Goal: Task Accomplishment & Management: Manage account settings

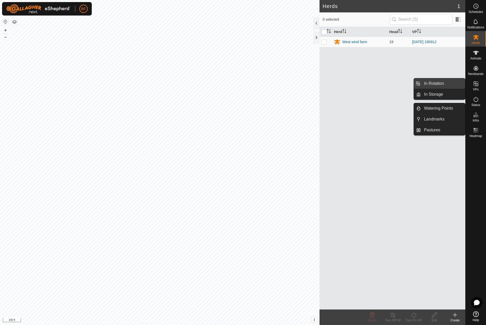
click at [438, 83] on link "In Rotation" at bounding box center [443, 83] width 44 height 10
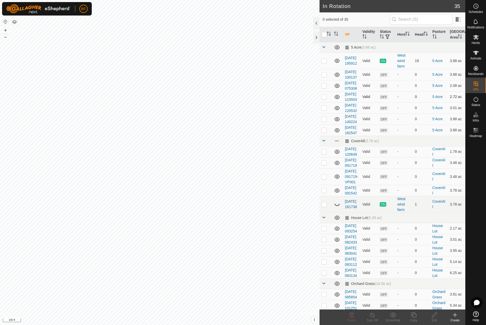
click at [325, 102] on td at bounding box center [326, 96] width 12 height 11
checkbox input "true"
click at [325, 88] on p-checkbox at bounding box center [324, 86] width 5 height 4
checkbox input "false"
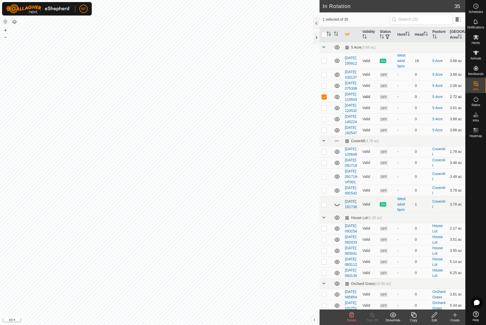
click at [325, 99] on p-checkbox at bounding box center [324, 97] width 5 height 4
checkbox input "false"
click at [324, 77] on p-checkbox at bounding box center [324, 74] width 5 height 4
checkbox input "false"
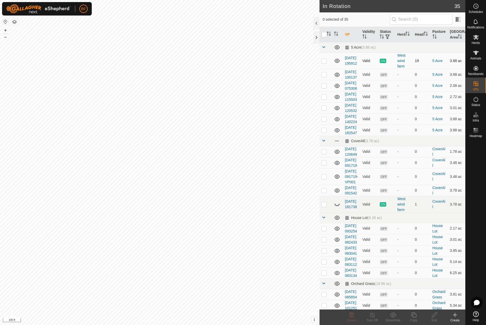
click at [324, 62] on p-checkbox at bounding box center [324, 61] width 5 height 4
checkbox input "false"
click at [324, 110] on p-checkbox at bounding box center [324, 108] width 5 height 4
drag, startPoint x: 325, startPoint y: 128, endPoint x: 325, endPoint y: 134, distance: 5.4
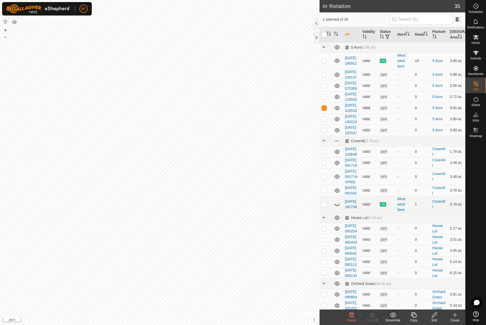
click at [325, 110] on p-checkbox at bounding box center [324, 108] width 5 height 4
checkbox input "false"
click at [325, 121] on p-checkbox at bounding box center [324, 119] width 5 height 4
checkbox input "false"
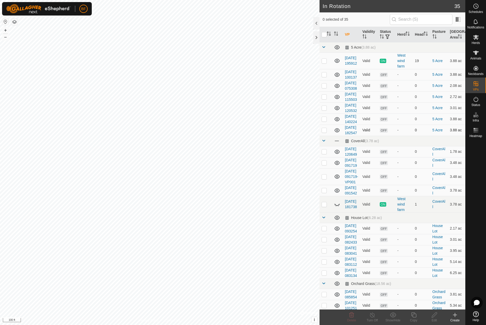
click at [324, 132] on p-checkbox at bounding box center [324, 130] width 5 height 4
checkbox input "false"
click at [325, 60] on p-checkbox at bounding box center [324, 61] width 5 height 4
drag, startPoint x: 324, startPoint y: 60, endPoint x: 326, endPoint y: 64, distance: 4.0
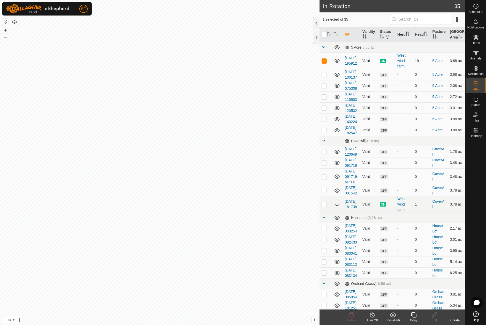
click at [324, 60] on p-checkbox at bounding box center [324, 61] width 5 height 4
checkbox input "false"
click at [325, 88] on p-checkbox at bounding box center [324, 86] width 5 height 4
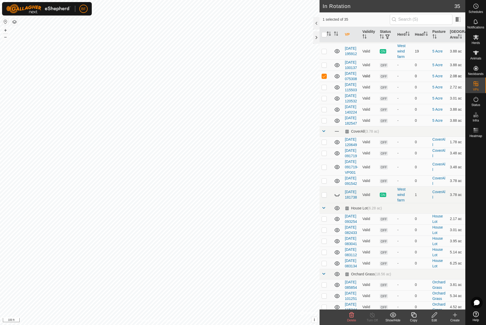
scroll to position [2, 0]
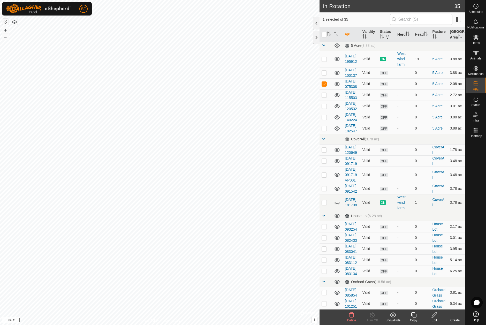
click at [325, 86] on p-checkbox at bounding box center [324, 84] width 5 height 4
checkbox input "false"
click at [323, 97] on p-checkbox at bounding box center [324, 95] width 5 height 4
drag, startPoint x: 323, startPoint y: 107, endPoint x: 322, endPoint y: 115, distance: 7.3
click at [323, 97] on p-checkbox at bounding box center [324, 95] width 5 height 4
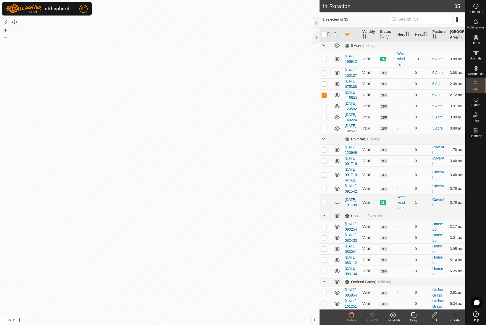
checkbox input "false"
click at [324, 108] on p-checkbox at bounding box center [324, 106] width 5 height 4
checkbox input "false"
click at [323, 119] on p-checkbox at bounding box center [324, 117] width 5 height 4
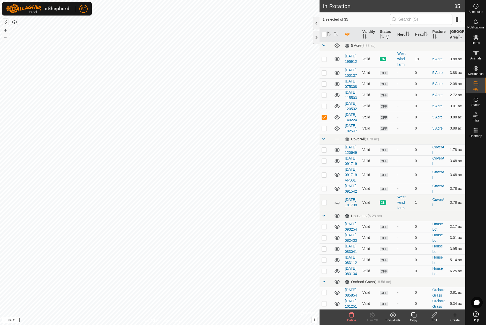
click at [323, 119] on p-checkbox at bounding box center [324, 117] width 5 height 4
checkbox input "false"
click at [325, 130] on p-checkbox at bounding box center [324, 128] width 5 height 4
checkbox input "false"
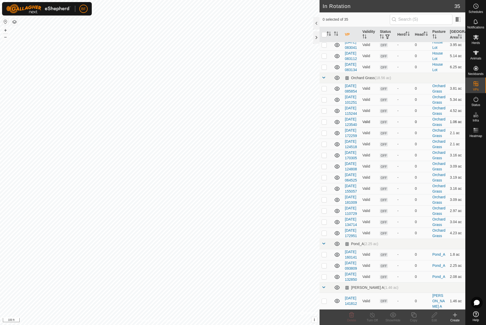
scroll to position [380, 0]
click at [324, 252] on p-checkbox at bounding box center [324, 254] width 5 height 4
checkbox input "false"
click at [323, 264] on p-checkbox at bounding box center [324, 266] width 5 height 4
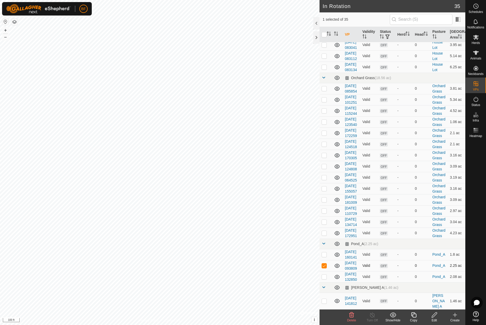
scroll to position [380, 0]
click at [323, 264] on p-checkbox at bounding box center [324, 266] width 5 height 4
checkbox input "false"
click at [324, 275] on p-checkbox at bounding box center [324, 277] width 5 height 4
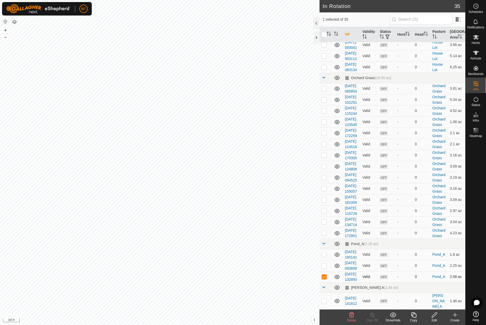
click at [324, 275] on p-checkbox at bounding box center [324, 277] width 5 height 4
checkbox input "false"
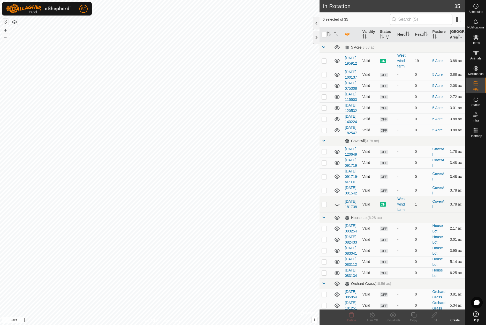
scroll to position [0, 0]
click at [325, 132] on p-checkbox at bounding box center [324, 130] width 5 height 4
checkbox input "false"
click at [324, 121] on p-checkbox at bounding box center [324, 119] width 5 height 4
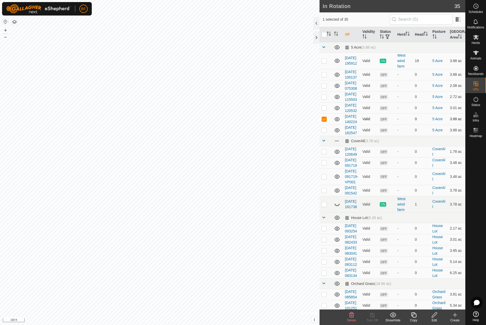
click at [325, 121] on p-checkbox at bounding box center [324, 119] width 5 height 4
checkbox input "false"
click at [324, 110] on p-checkbox at bounding box center [324, 108] width 5 height 4
checkbox input "false"
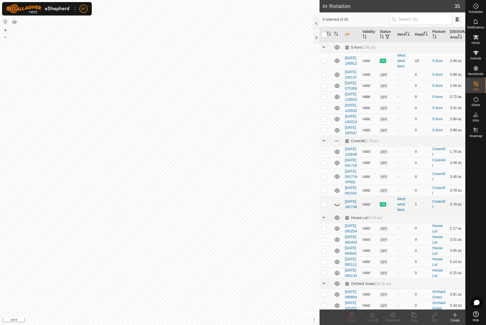
click at [327, 102] on td at bounding box center [326, 96] width 12 height 11
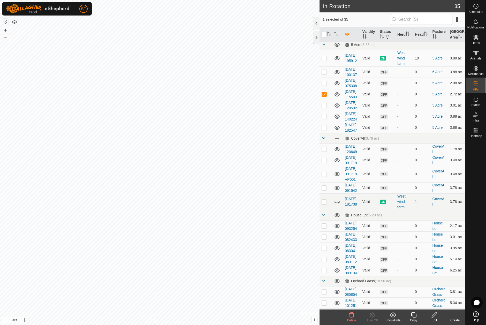
scroll to position [2, 0]
click at [353, 315] on icon at bounding box center [351, 314] width 5 height 5
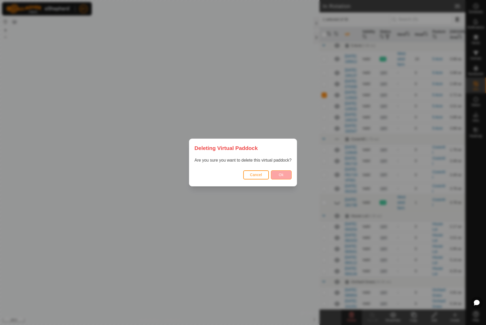
click at [285, 176] on button "Ok" at bounding box center [281, 174] width 21 height 9
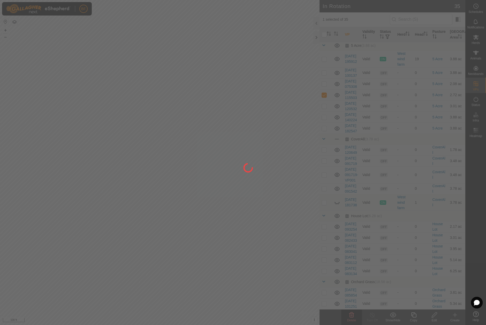
checkbox input "false"
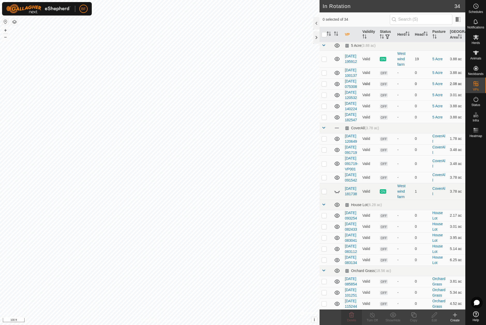
click at [325, 86] on p-checkbox at bounding box center [324, 84] width 5 height 4
click at [351, 313] on icon at bounding box center [351, 314] width 5 height 5
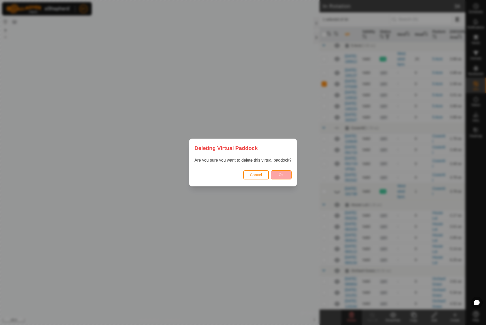
click at [283, 178] on button "Ok" at bounding box center [281, 174] width 21 height 9
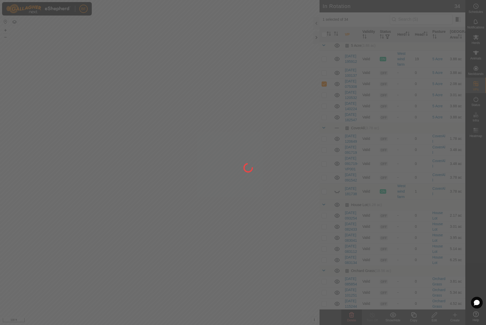
checkbox input "false"
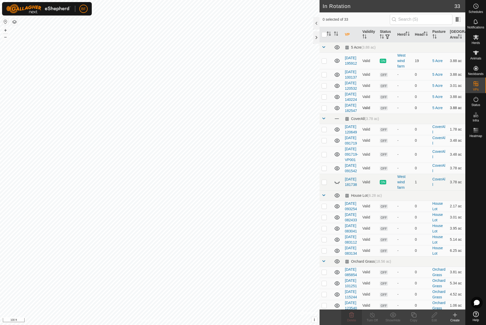
scroll to position [0, 0]
click at [325, 110] on p-checkbox at bounding box center [324, 108] width 5 height 4
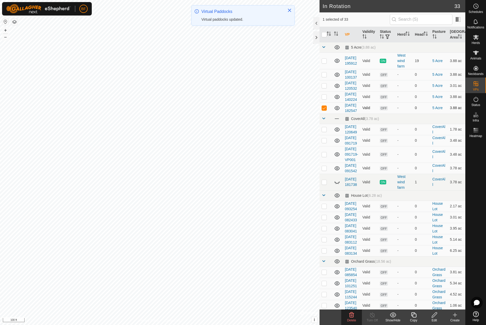
click at [326, 110] on p-checkbox at bounding box center [324, 108] width 5 height 4
checkbox input "false"
click at [325, 99] on p-checkbox at bounding box center [324, 97] width 5 height 4
checkbox input "false"
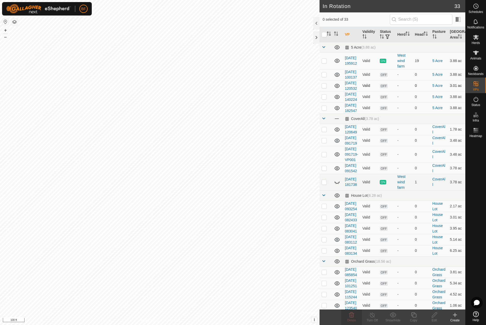
click at [325, 88] on p-checkbox at bounding box center [324, 86] width 5 height 4
checkbox input "false"
click at [327, 76] on td at bounding box center [326, 74] width 12 height 11
checkbox input "true"
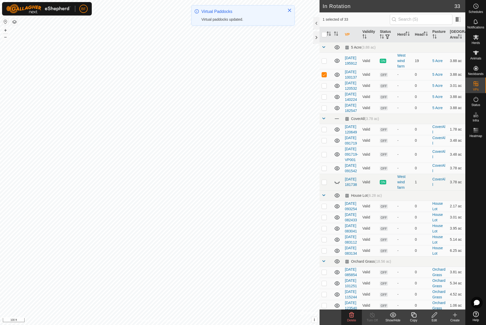
click at [327, 76] on td at bounding box center [326, 74] width 12 height 11
click at [326, 77] on p-checkbox at bounding box center [324, 74] width 5 height 4
checkbox input "false"
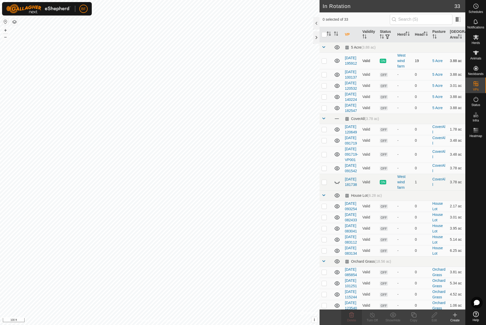
click at [324, 61] on p-checkbox at bounding box center [324, 61] width 5 height 4
checkbox input "false"
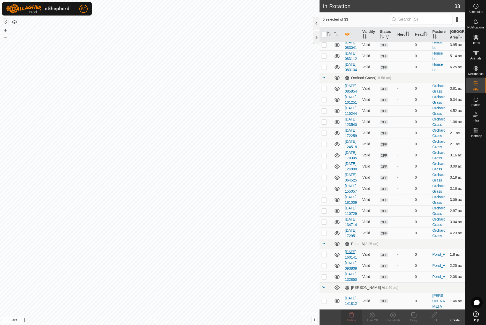
scroll to position [347, 0]
click at [323, 252] on p-checkbox at bounding box center [324, 254] width 5 height 4
click at [350, 316] on icon at bounding box center [351, 314] width 5 height 5
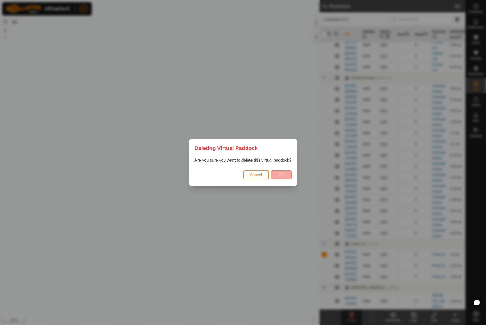
click at [283, 174] on span "Ok" at bounding box center [281, 175] width 5 height 4
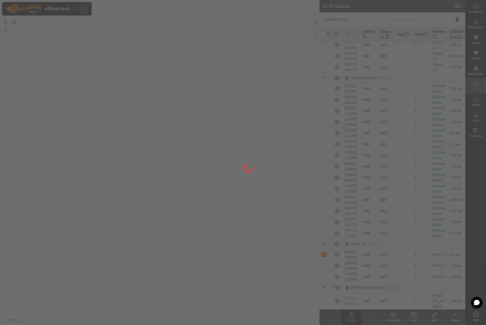
checkbox input "false"
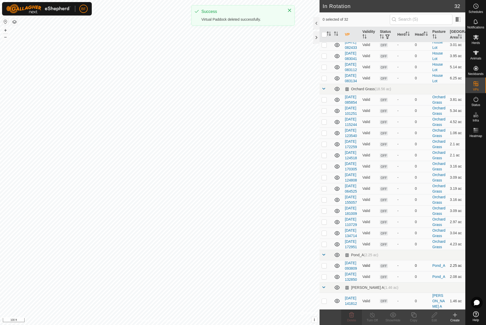
scroll to position [330, 0]
click at [324, 264] on p-checkbox at bounding box center [324, 266] width 5 height 4
checkbox input "true"
click at [325, 275] on p-checkbox at bounding box center [324, 277] width 5 height 4
checkbox input "true"
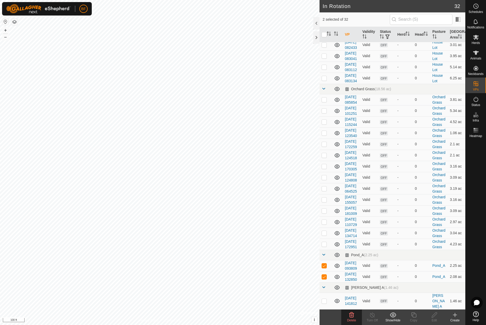
click at [350, 316] on icon at bounding box center [351, 314] width 5 height 5
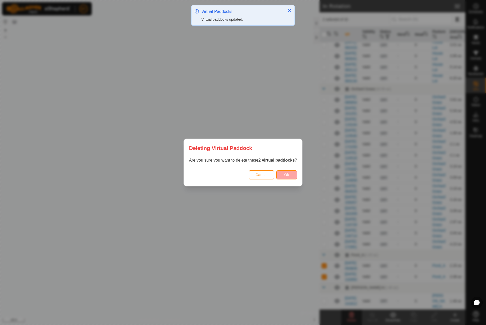
click at [286, 174] on span "Ok" at bounding box center [287, 175] width 5 height 4
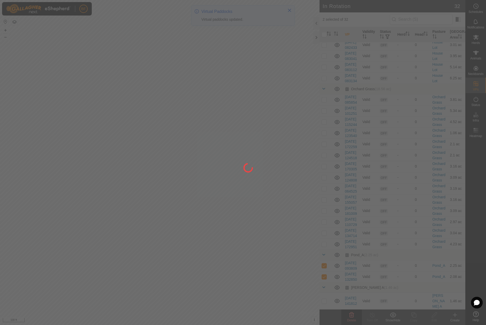
checkbox input "false"
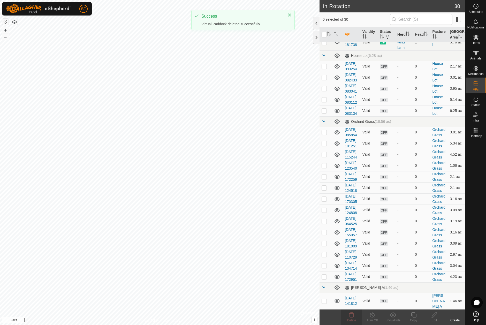
scroll to position [287, 0]
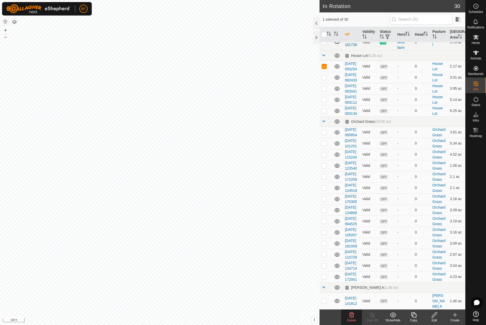
click at [351, 317] on icon at bounding box center [351, 314] width 5 height 5
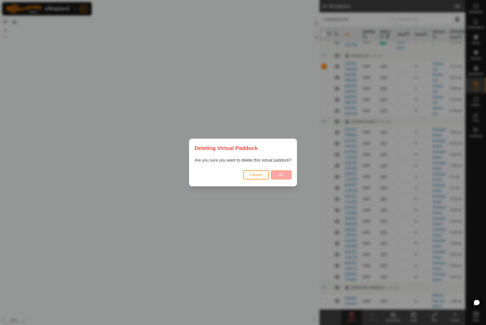
click at [284, 173] on button "Ok" at bounding box center [281, 174] width 21 height 9
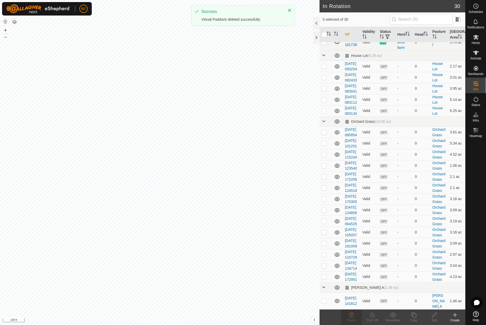
checkbox input "false"
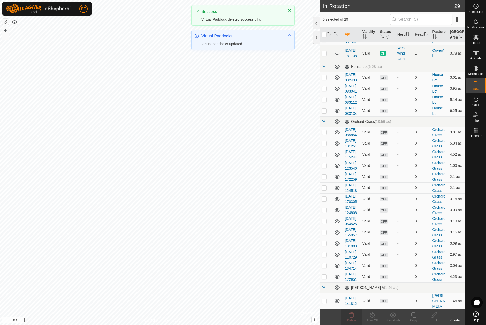
scroll to position [270, 0]
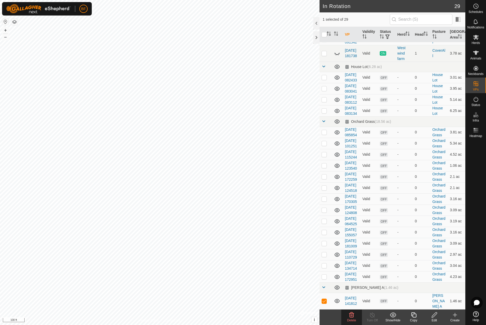
click at [352, 317] on icon at bounding box center [351, 314] width 5 height 5
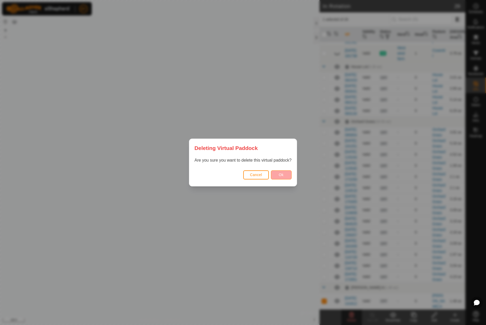
click at [284, 174] on button "Ok" at bounding box center [281, 174] width 21 height 9
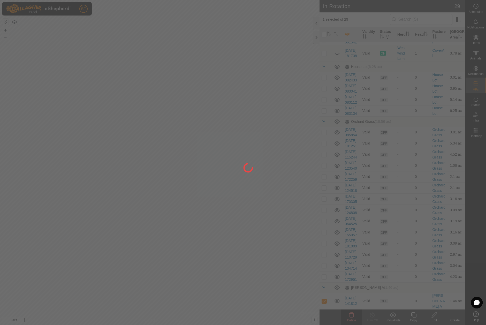
checkbox input "false"
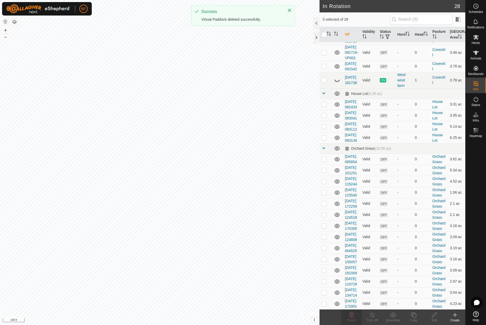
checkbox input "true"
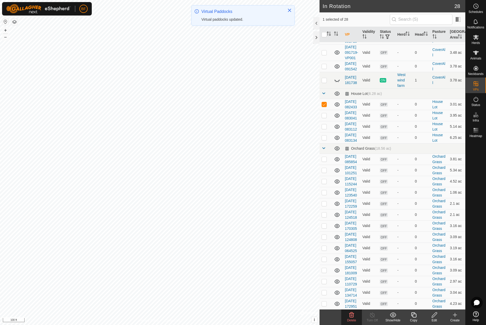
click at [353, 316] on icon at bounding box center [352, 315] width 6 height 6
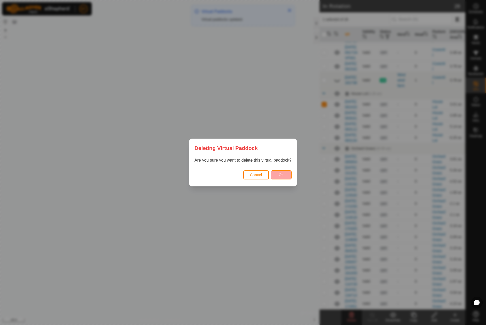
click at [281, 172] on button "Ok" at bounding box center [281, 174] width 21 height 9
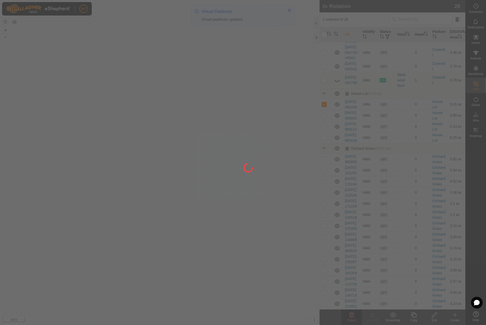
checkbox input "false"
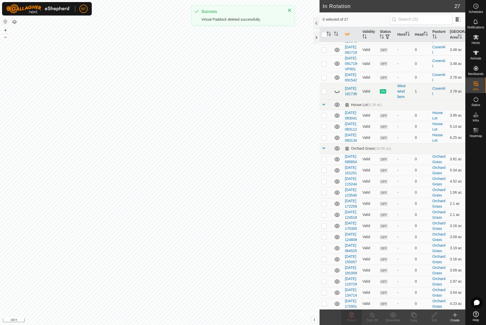
scroll to position [227, 0]
checkbox input "true"
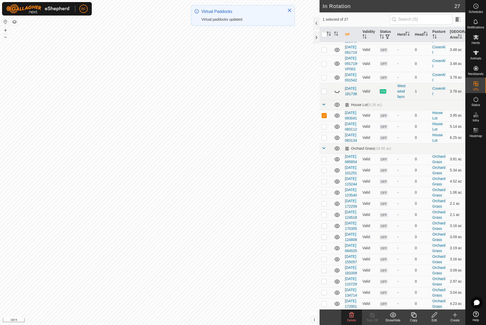
click at [352, 316] on icon at bounding box center [351, 314] width 5 height 5
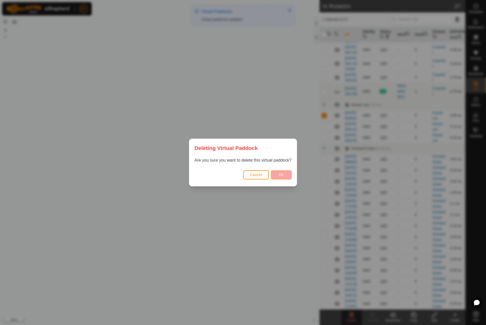
click at [289, 174] on button "Ok" at bounding box center [281, 174] width 21 height 9
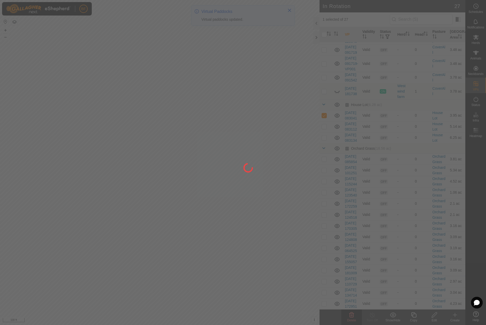
checkbox input "false"
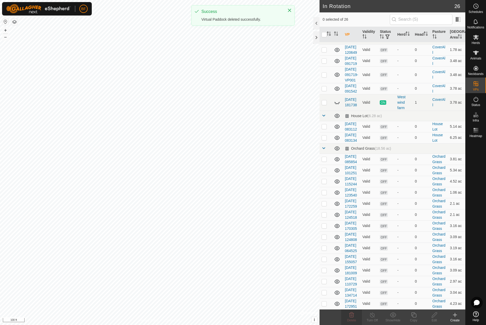
scroll to position [210, 0]
checkbox input "true"
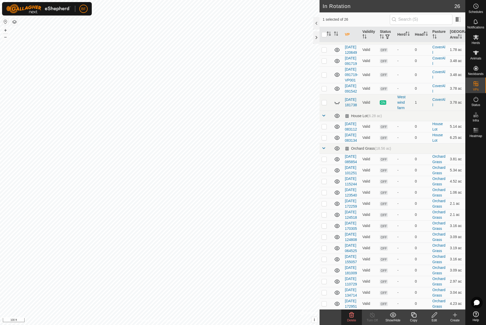
click at [350, 315] on icon at bounding box center [352, 315] width 6 height 6
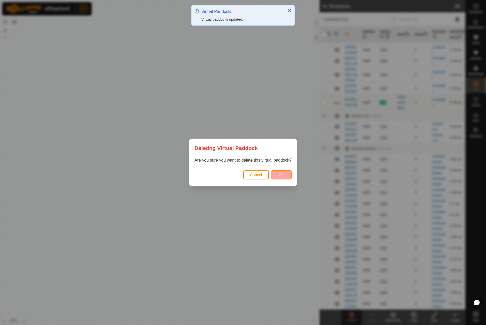
click at [286, 176] on button "Ok" at bounding box center [281, 174] width 21 height 9
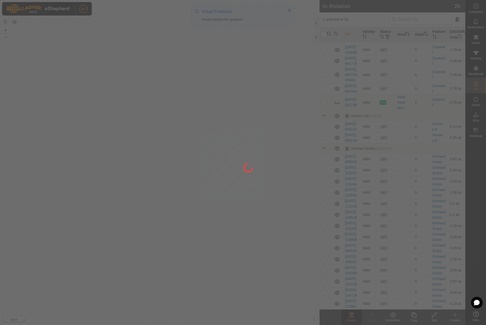
checkbox input "false"
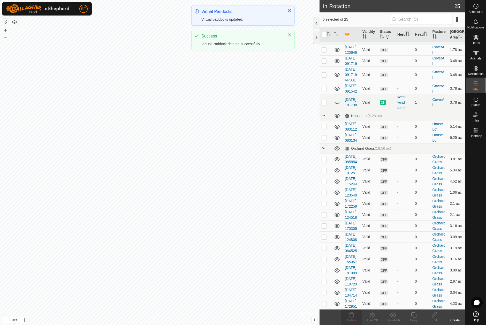
scroll to position [194, 0]
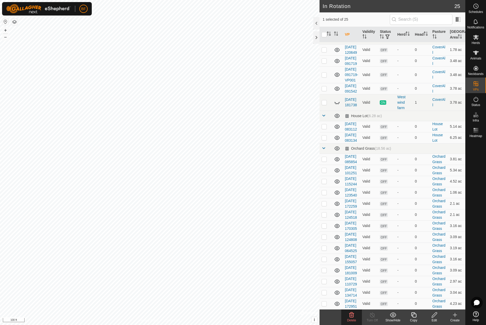
checkbox input "false"
checkbox input "true"
click at [353, 315] on icon at bounding box center [351, 314] width 5 height 5
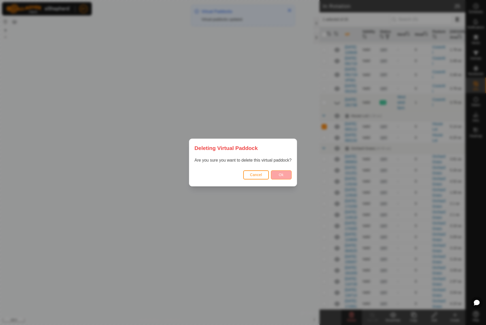
click at [280, 174] on span "Ok" at bounding box center [281, 175] width 5 height 4
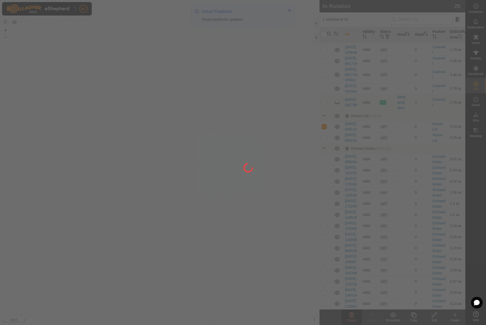
checkbox input "false"
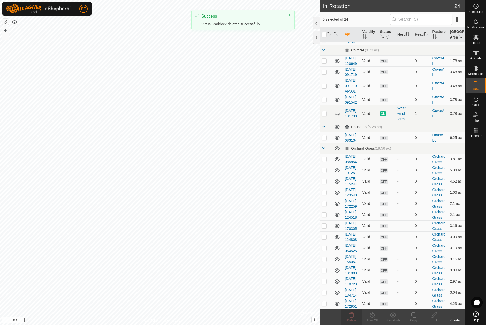
scroll to position [177, 0]
click at [351, 317] on icon at bounding box center [352, 315] width 6 height 6
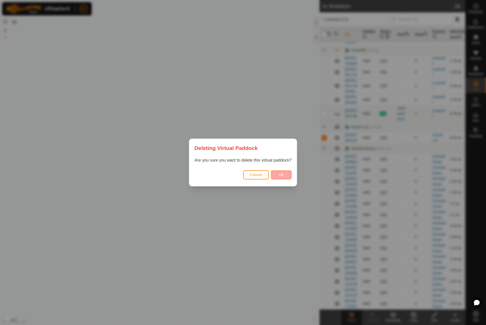
click at [284, 175] on button "Ok" at bounding box center [281, 174] width 21 height 9
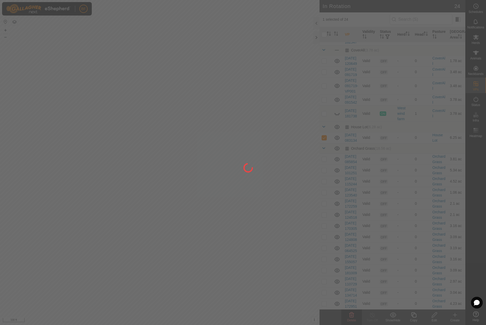
checkbox input "false"
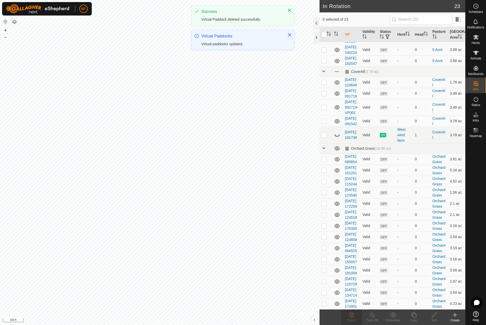
scroll to position [150, 0]
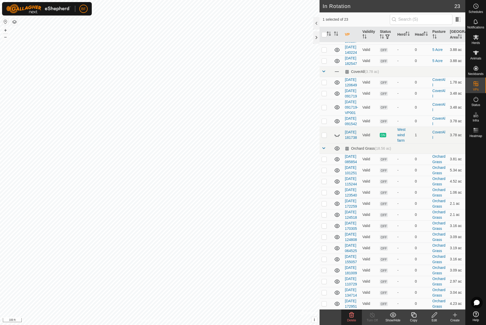
click at [353, 316] on icon at bounding box center [352, 315] width 6 height 6
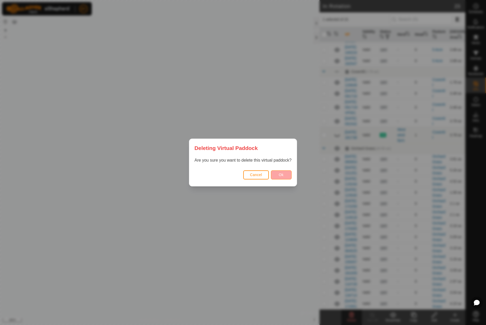
click at [282, 170] on div "Cancel Ok" at bounding box center [242, 178] width 107 height 18
click at [282, 173] on span "Ok" at bounding box center [281, 175] width 5 height 4
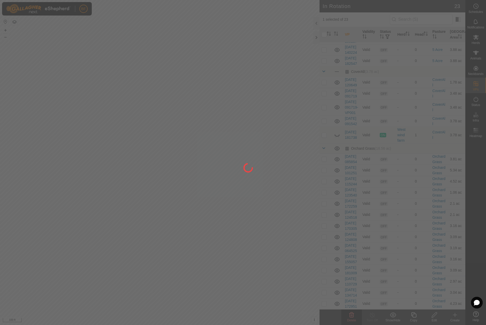
checkbox input "false"
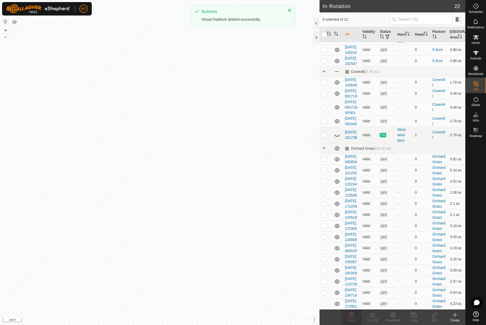
scroll to position [134, 0]
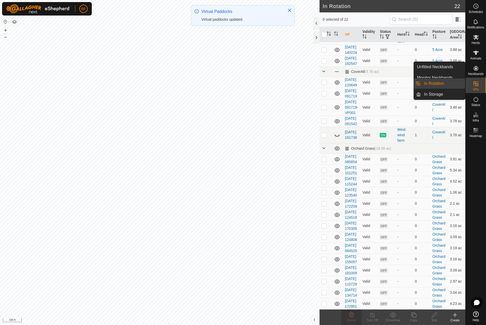
click at [478, 83] on icon at bounding box center [476, 84] width 6 height 6
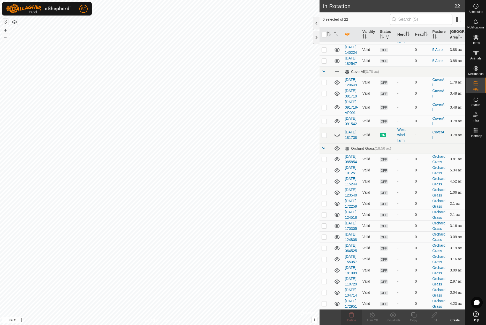
click at [454, 315] on icon at bounding box center [455, 315] width 4 height 0
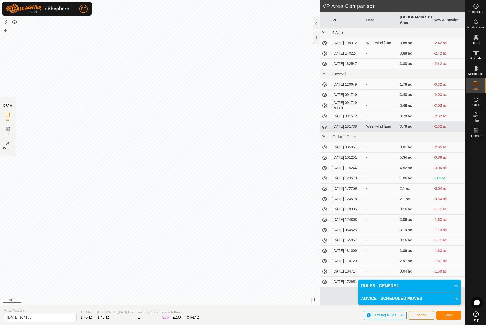
click at [452, 316] on span "Save" at bounding box center [449, 315] width 9 height 4
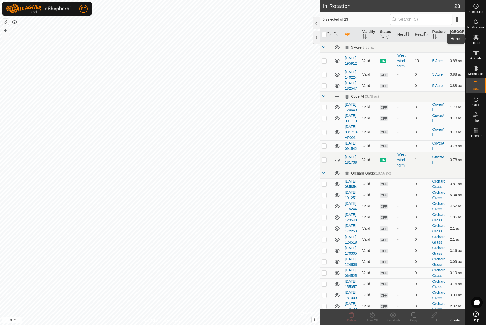
click at [479, 38] on icon at bounding box center [476, 37] width 6 height 6
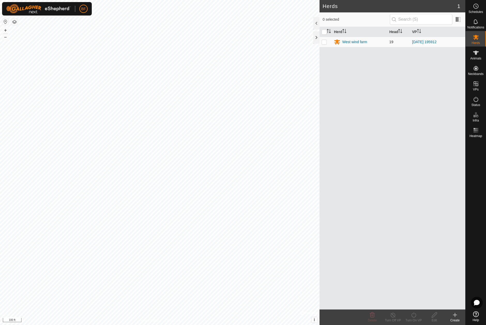
click at [324, 41] on p-checkbox at bounding box center [324, 42] width 5 height 4
checkbox input "true"
click at [416, 316] on icon at bounding box center [414, 315] width 6 height 6
click at [413, 303] on link "Now" at bounding box center [429, 303] width 51 height 10
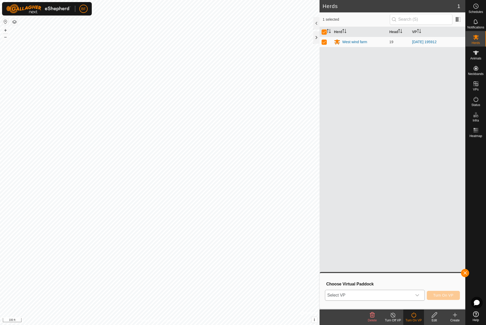
click at [421, 296] on div "dropdown trigger" at bounding box center [417, 295] width 10 height 10
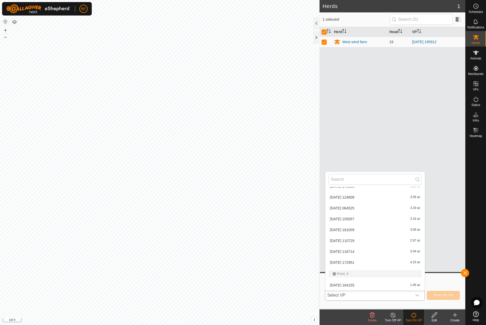
scroll to position [193, 0]
click at [357, 284] on li "[DATE] 164155 1.46 ac" at bounding box center [375, 285] width 99 height 10
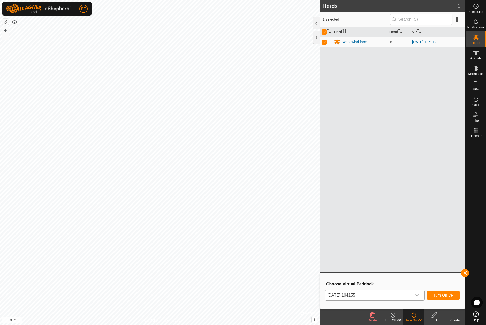
click at [440, 295] on span "Turn On VP" at bounding box center [443, 295] width 20 height 4
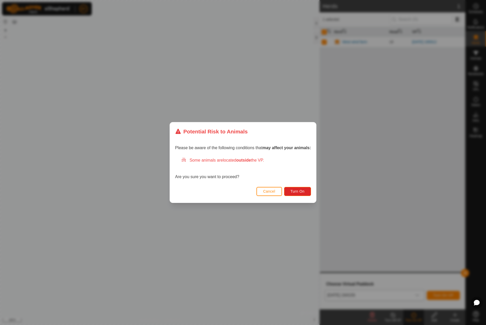
click at [264, 191] on span "Cancel" at bounding box center [269, 191] width 12 height 4
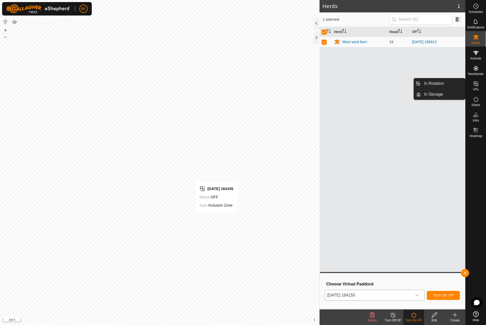
click at [477, 85] on icon at bounding box center [476, 84] width 6 height 6
click at [476, 84] on icon at bounding box center [476, 83] width 5 height 5
click at [433, 85] on link "In Rotation" at bounding box center [443, 83] width 44 height 10
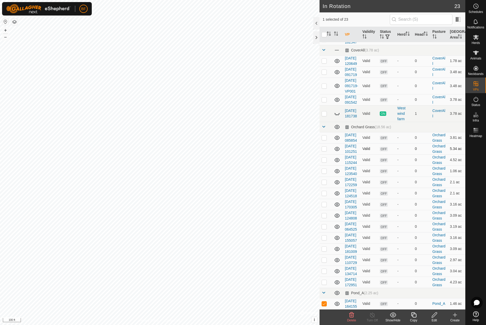
scroll to position [161, 0]
click at [325, 302] on p-checkbox at bounding box center [324, 304] width 5 height 4
click at [324, 302] on p-checkbox at bounding box center [324, 304] width 5 height 4
click at [352, 316] on icon at bounding box center [352, 315] width 6 height 6
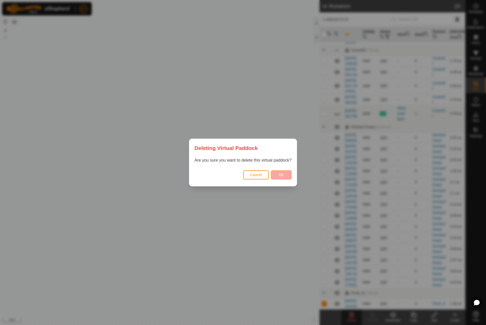
click at [282, 175] on span "Ok" at bounding box center [281, 175] width 5 height 4
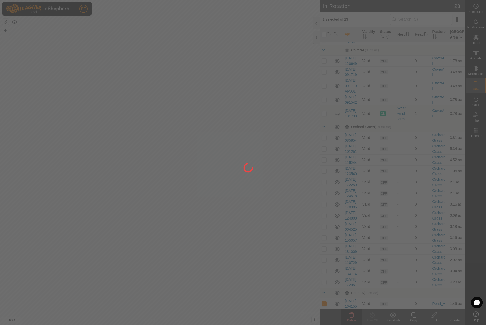
checkbox input "false"
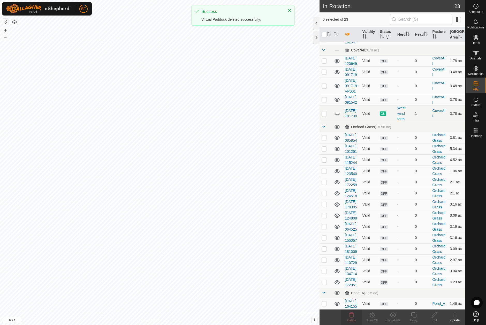
scroll to position [134, 0]
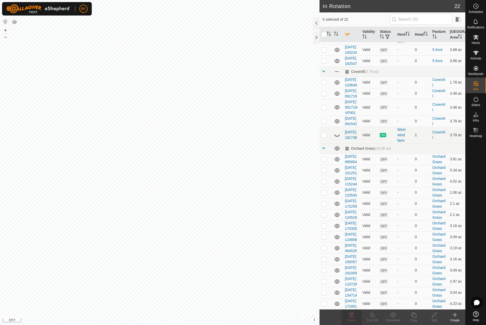
click at [455, 316] on icon at bounding box center [455, 315] width 0 height 4
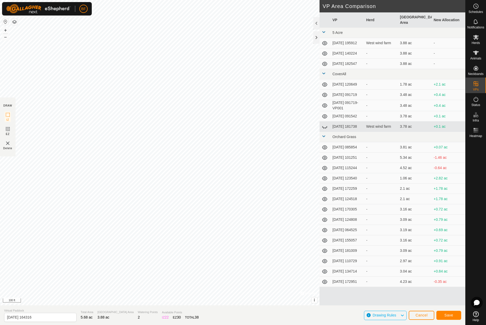
click at [448, 314] on span "Save" at bounding box center [449, 315] width 9 height 4
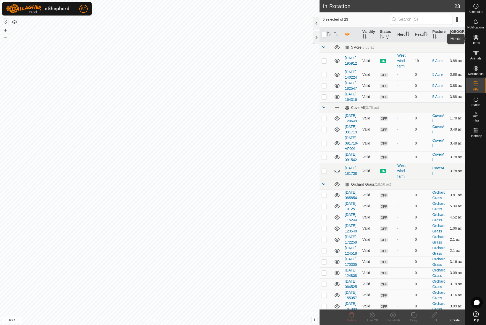
click at [475, 38] on icon at bounding box center [476, 37] width 6 height 5
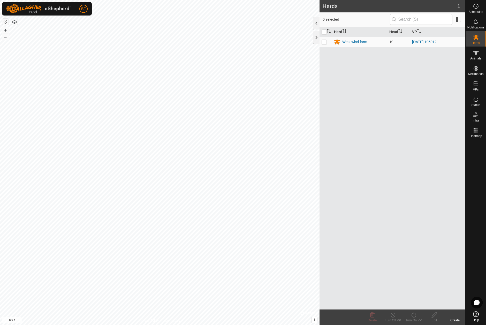
click at [322, 41] on p-checkbox at bounding box center [324, 42] width 5 height 4
checkbox input "true"
click at [412, 316] on icon at bounding box center [414, 315] width 6 height 6
click at [416, 304] on link "Now" at bounding box center [429, 303] width 51 height 10
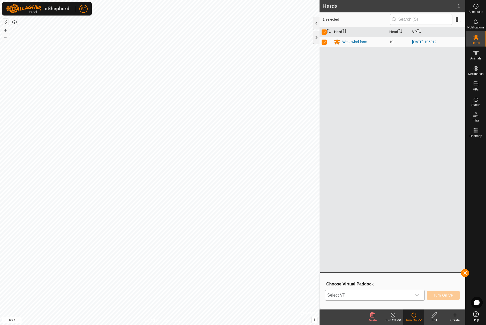
click at [417, 294] on icon "dropdown trigger" at bounding box center [417, 295] width 4 height 4
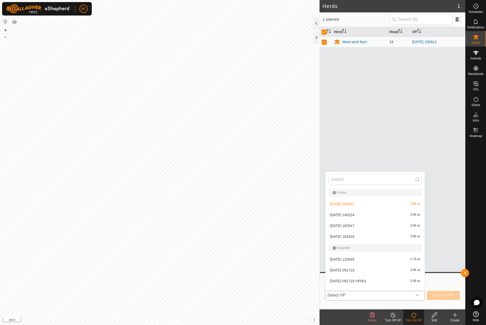
scroll to position [7, 0]
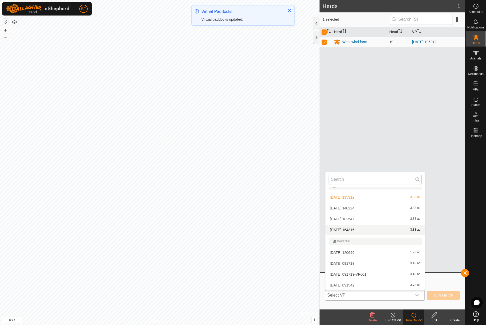
click at [360, 231] on li "[DATE] 164316 3.88 ac" at bounding box center [375, 230] width 99 height 10
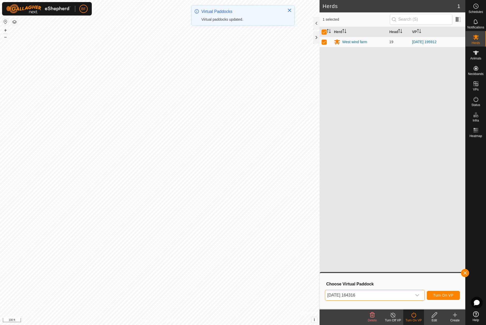
scroll to position [6, 0]
click at [444, 294] on span "Turn On VP" at bounding box center [443, 295] width 20 height 4
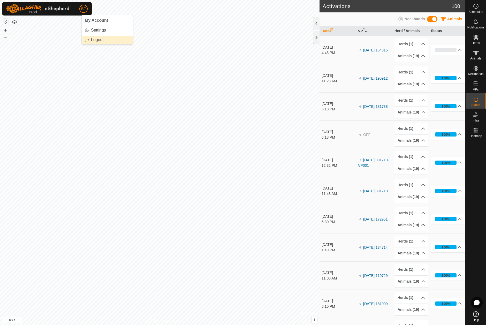
click at [96, 40] on link "Logout" at bounding box center [107, 40] width 51 height 8
